Goal: Use online tool/utility: Utilize a website feature to perform a specific function

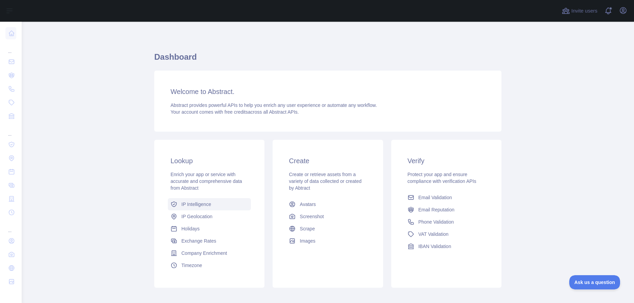
click at [188, 203] on span "IP Intelligence" at bounding box center [197, 204] width 30 height 7
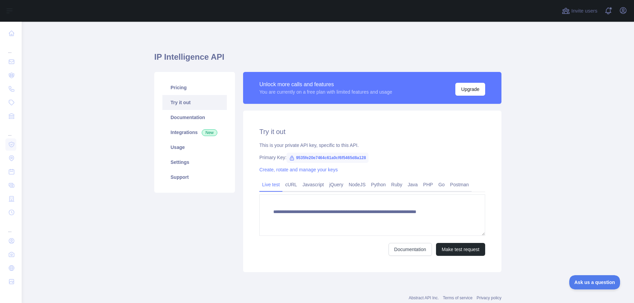
type textarea "**********"
drag, startPoint x: 366, startPoint y: 158, endPoint x: 290, endPoint y: 162, distance: 75.4
click at [290, 162] on span "9535fe20e7464c61a0cf6f5465d8a128" at bounding box center [328, 158] width 82 height 10
copy span "9535fe20e7464c61a0cf6f5465d8a128"
click at [177, 116] on link "Documentation" at bounding box center [195, 117] width 64 height 15
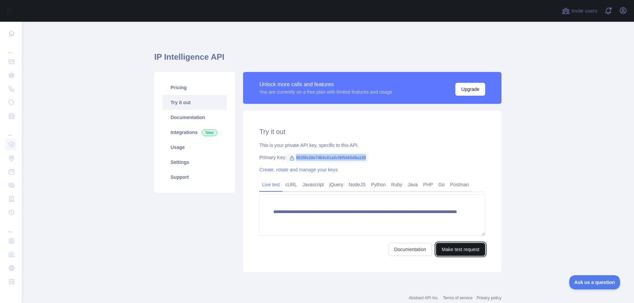
click at [449, 249] on button "Make test request" at bounding box center [460, 249] width 49 height 13
